Goal: Transaction & Acquisition: Obtain resource

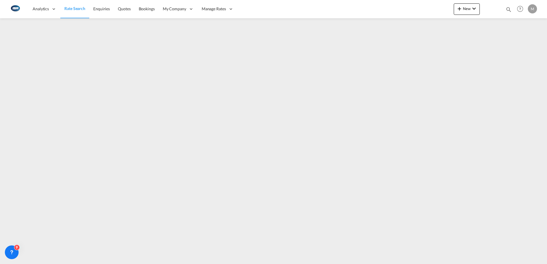
click at [70, 9] on span "Rate Search" at bounding box center [74, 8] width 21 height 5
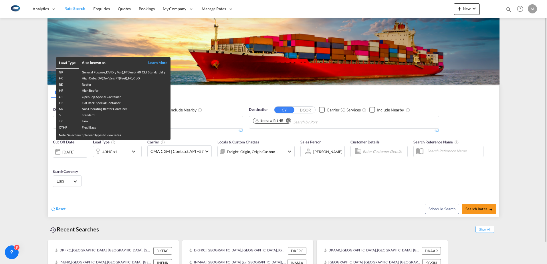
click at [160, 188] on div "Load Type Also known as Learn More GP General Purpose, DV(Dry Van), FT(Feet), H…" at bounding box center [273, 132] width 547 height 264
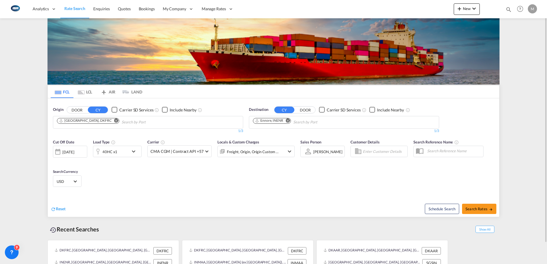
click at [88, 95] on md-tab-item "LCL" at bounding box center [84, 92] width 23 height 13
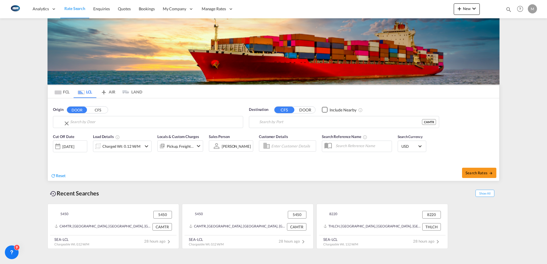
type input "LO-1095, Ipsumdo, Sitametc, Adipisci, Elitseddo, Eiusmodte Inci, Utlaboree Dolo…"
type input "[GEOGRAPHIC_DATA], [GEOGRAPHIC_DATA], CAMTR"
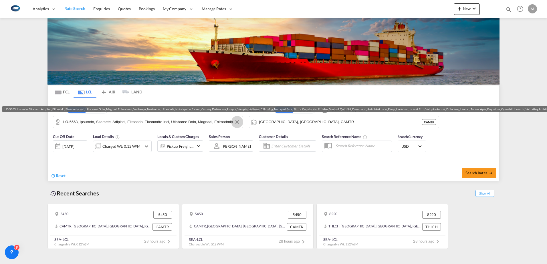
click at [238, 122] on button "Clear Input" at bounding box center [237, 122] width 9 height 9
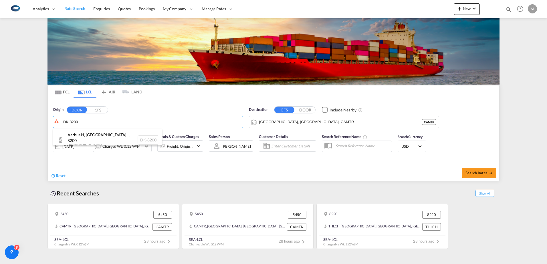
click at [120, 134] on div "Aarhus N, [GEOGRAPHIC_DATA]... , 8200 [GEOGRAPHIC_DATA] DK-8200" at bounding box center [107, 140] width 109 height 22
type input "DK-8200, [GEOGRAPHIC_DATA], [DEMOGRAPHIC_DATA], Elev, Helligånds, [GEOGRAPHIC_D…"
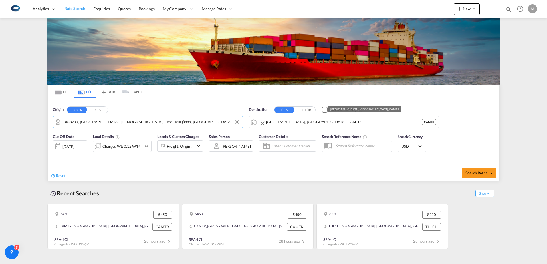
click at [386, 124] on input "[GEOGRAPHIC_DATA], [GEOGRAPHIC_DATA], CAMTR" at bounding box center [344, 122] width 156 height 9
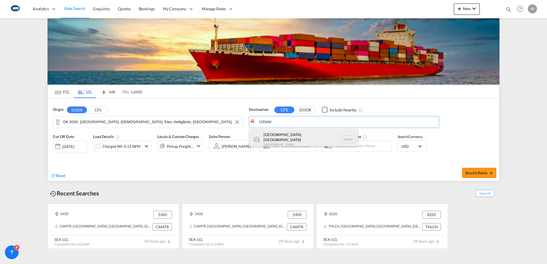
click at [275, 136] on div "[GEOGRAPHIC_DATA], [GEOGRAPHIC_DATA] [GEOGRAPHIC_DATA] USSAV" at bounding box center [303, 139] width 109 height 21
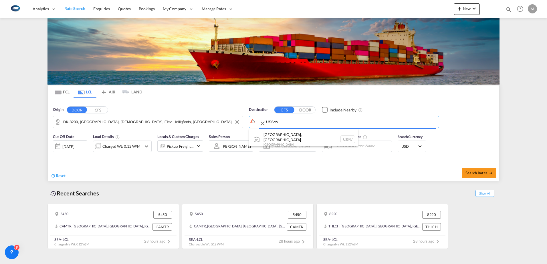
type input "[GEOGRAPHIC_DATA], [GEOGRAPHIC_DATA], USSAV"
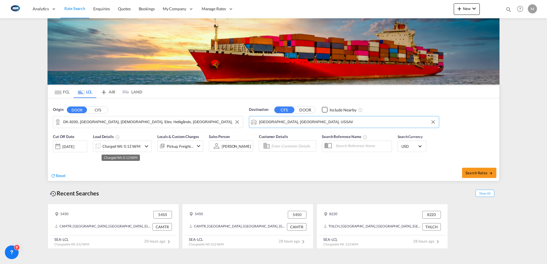
click at [112, 149] on div "Charged Wt: 0.12 W/M" at bounding box center [121, 146] width 38 height 8
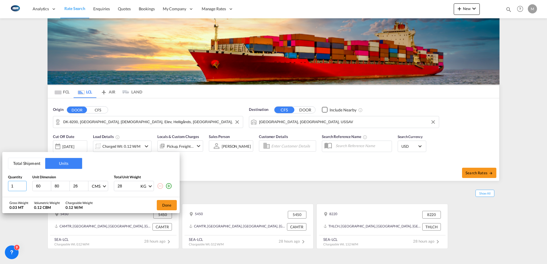
click at [16, 187] on input "1" at bounding box center [17, 186] width 19 height 10
type input "380"
type input "225"
type input "1650"
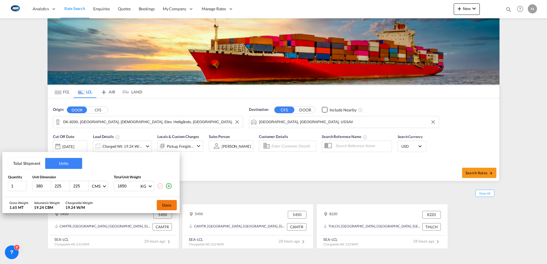
click at [168, 206] on button "Done" at bounding box center [167, 205] width 20 height 10
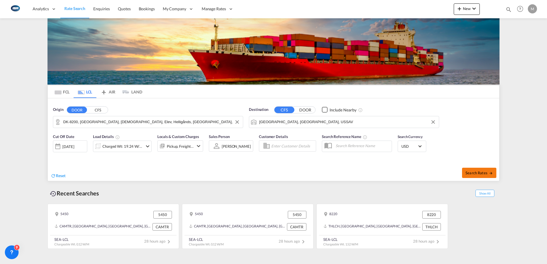
click at [490, 173] on md-icon "icon-arrow-right" at bounding box center [491, 173] width 4 height 4
type input "8200 to USSAV / [DATE]"
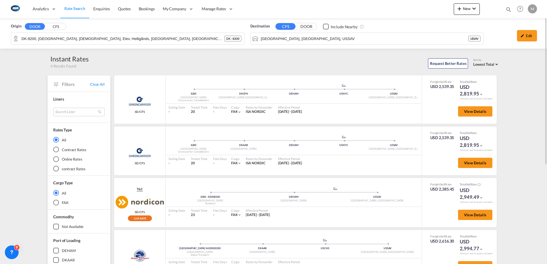
click at [80, 9] on span "Rate Search" at bounding box center [74, 8] width 21 height 5
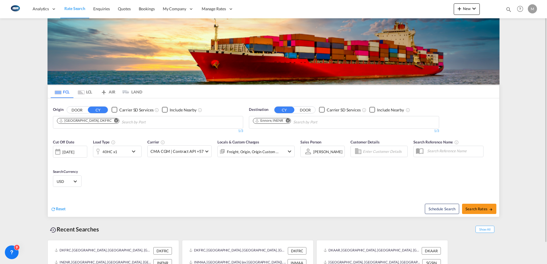
drag, startPoint x: 97, startPoint y: 121, endPoint x: 101, endPoint y: 122, distance: 4.4
click at [114, 121] on md-icon "Remove" at bounding box center [116, 120] width 4 height 4
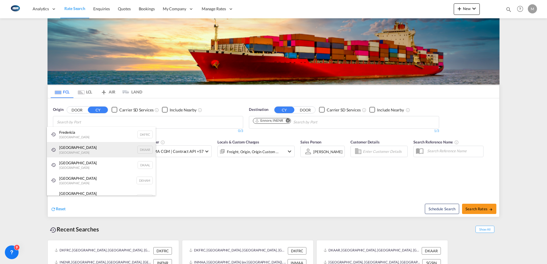
click at [64, 151] on div "Aarhus [GEOGRAPHIC_DATA] DKAAR" at bounding box center [101, 149] width 109 height 15
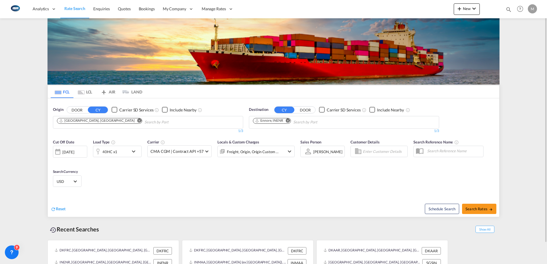
click at [288, 120] on md-icon "Remove" at bounding box center [288, 120] width 4 height 4
type input "nhava"
click at [276, 135] on div "[PERSON_NAME] ( [GEOGRAPHIC_DATA]) [GEOGRAPHIC_DATA] [GEOGRAPHIC_DATA]" at bounding box center [297, 135] width 109 height 17
click at [477, 209] on span "Search Rates" at bounding box center [478, 209] width 27 height 5
type input "DKAAR to INNSA / [DATE]"
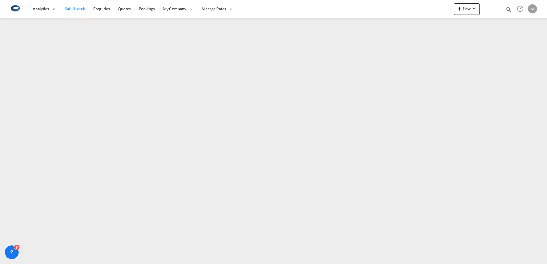
click at [533, 11] on div "M" at bounding box center [532, 8] width 9 height 9
click at [517, 43] on button "Logout" at bounding box center [525, 43] width 37 height 11
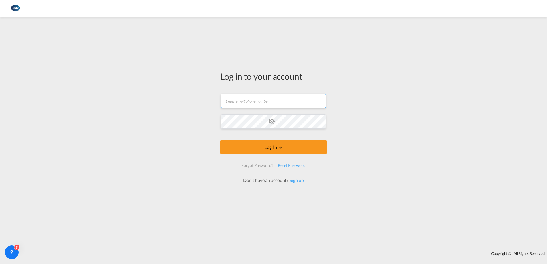
type input "[EMAIL_ADDRESS][DOMAIN_NAME]"
